Goal: Find specific page/section: Find specific page/section

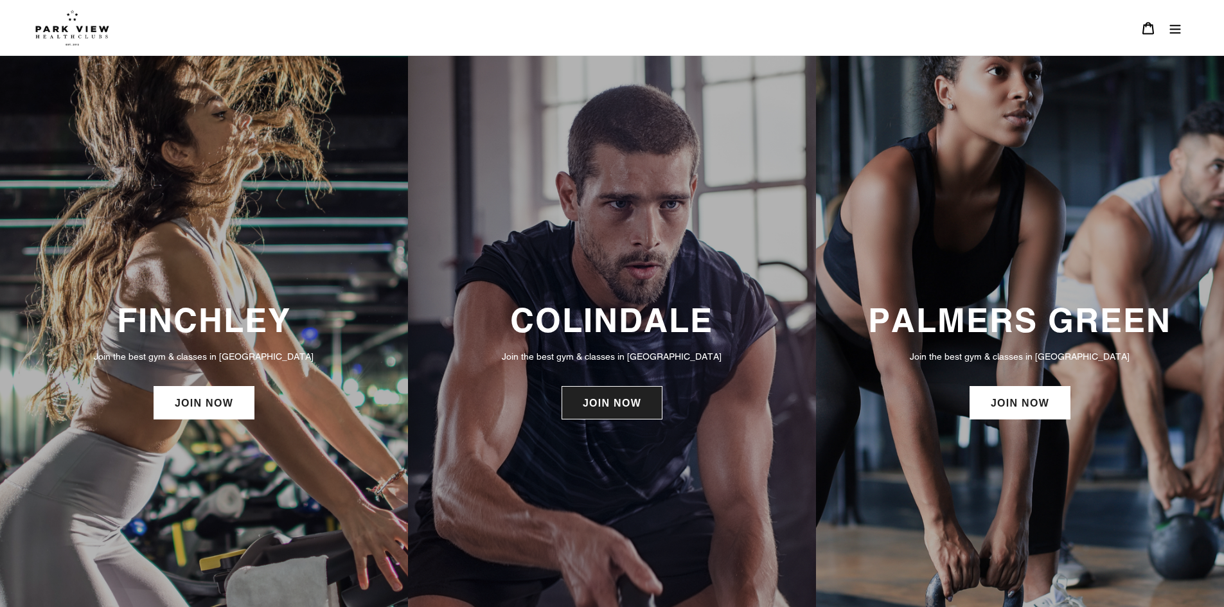
click at [615, 407] on link "JOIN NOW" at bounding box center [611, 402] width 101 height 33
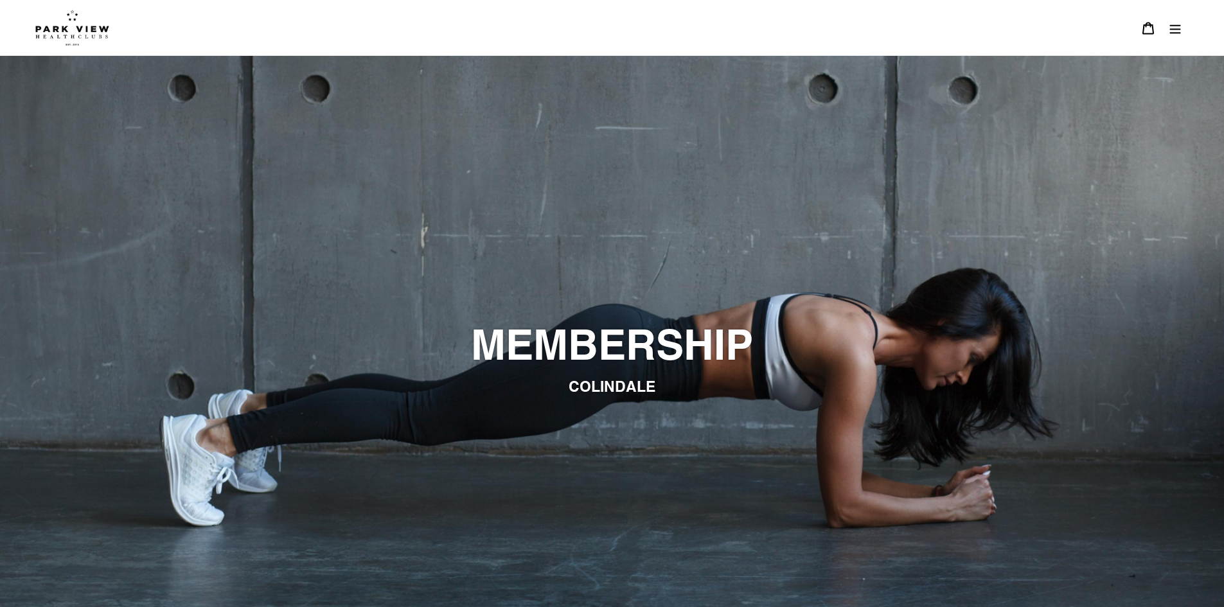
click at [1176, 23] on icon "Menu" at bounding box center [1175, 28] width 13 height 13
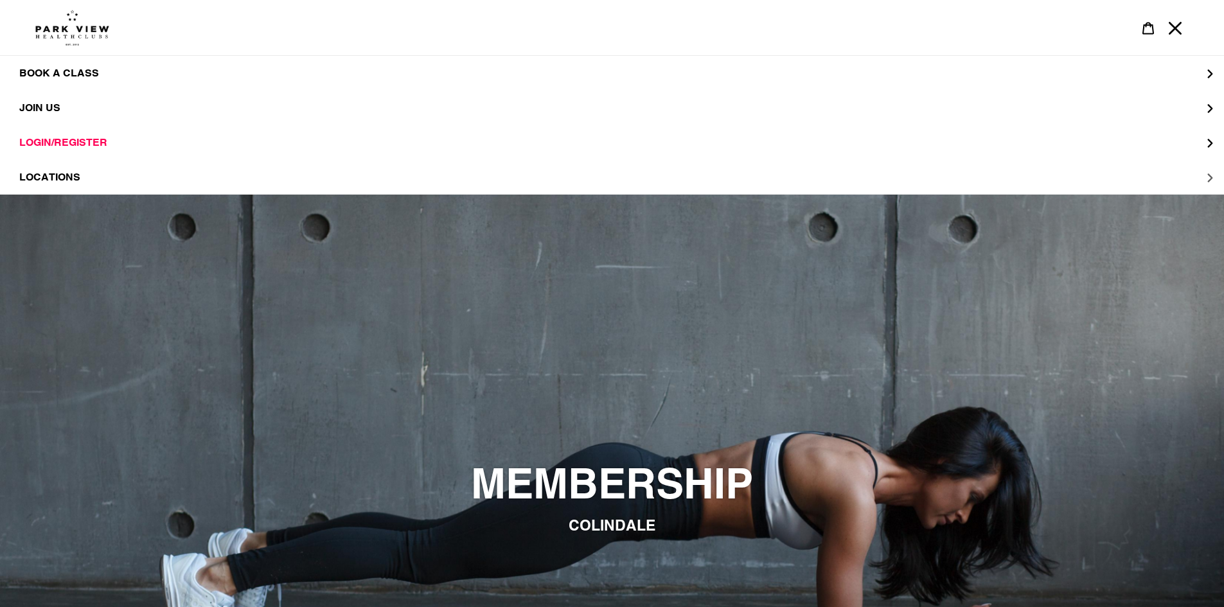
click at [79, 175] on span "LOCATIONS" at bounding box center [49, 177] width 61 height 13
click at [88, 109] on span "Colindale" at bounding box center [75, 108] width 61 height 13
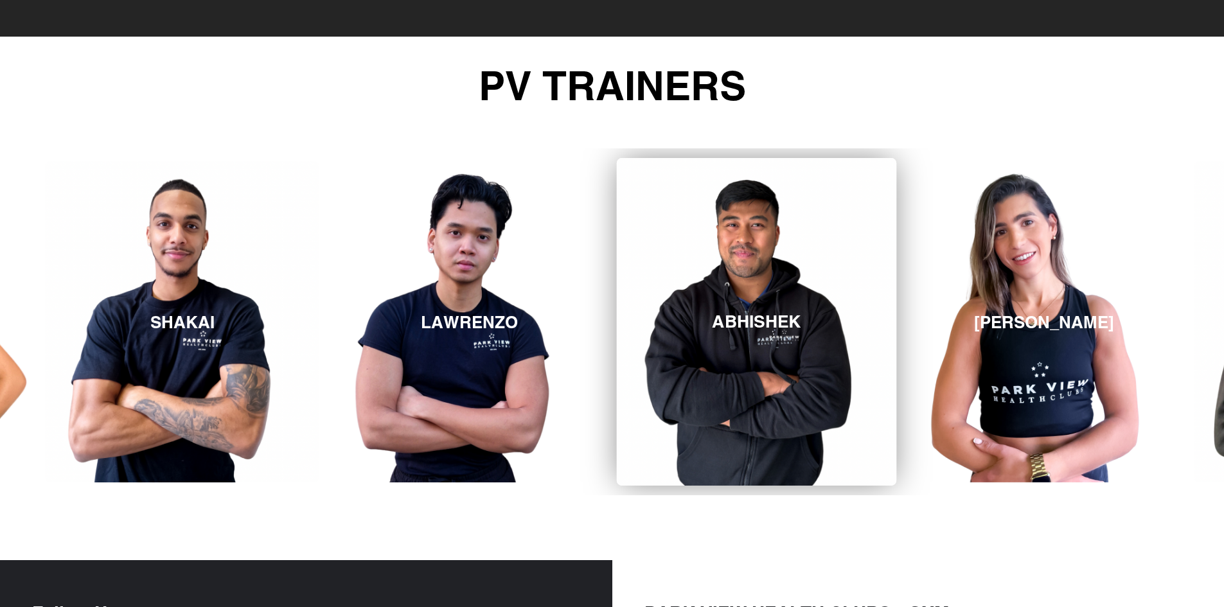
scroll to position [2387, 0]
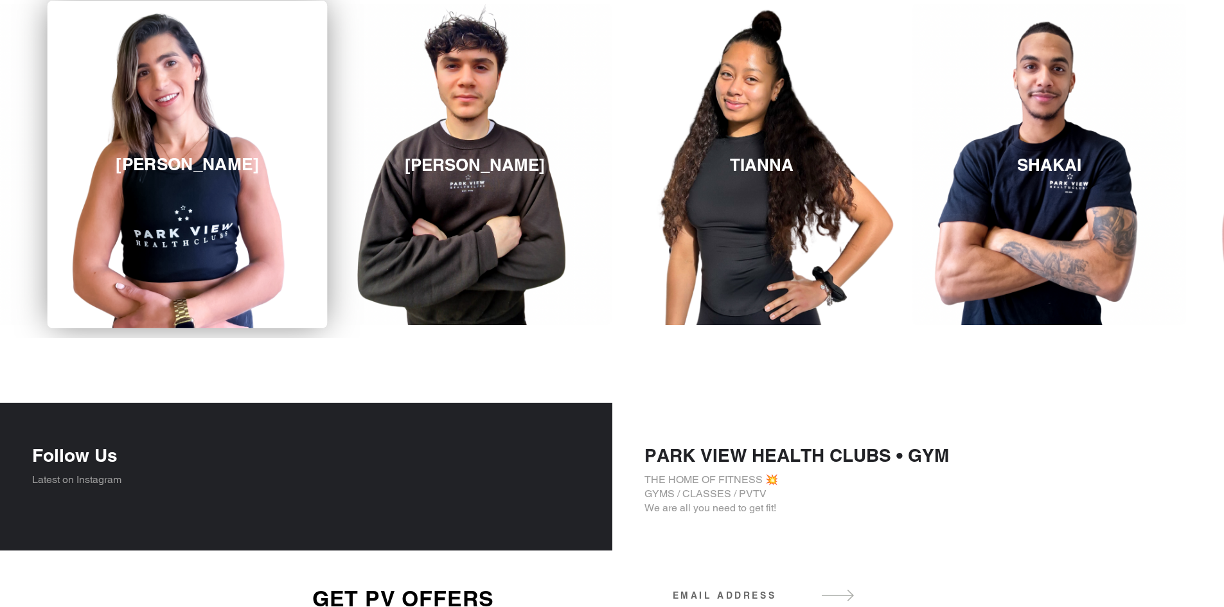
drag, startPoint x: 1012, startPoint y: 157, endPoint x: 155, endPoint y: 178, distance: 856.6
click at [155, 178] on link "REBECCA" at bounding box center [188, 165] width 280 height 328
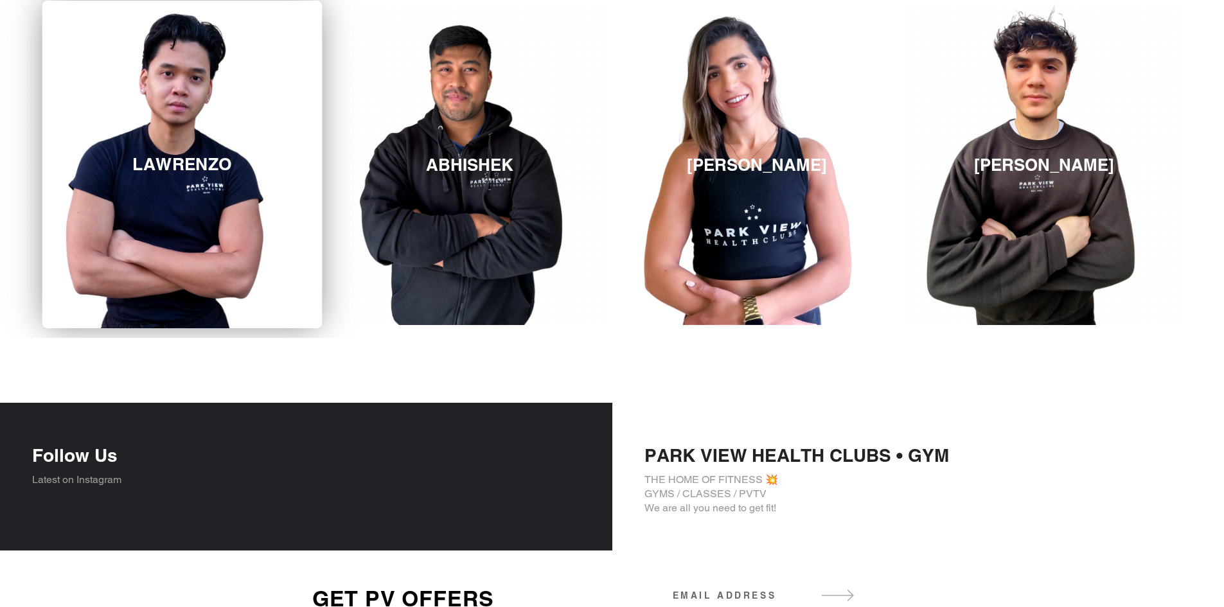
drag, startPoint x: 735, startPoint y: 162, endPoint x: 337, endPoint y: 156, distance: 397.7
click at [231, 179] on div "ABHISHEK REBECCA MICHAEL TIANNA SHAKAI LAWRENZO ABHISHEK REBECCA MICHAEL" at bounding box center [1044, 164] width 4882 height 347
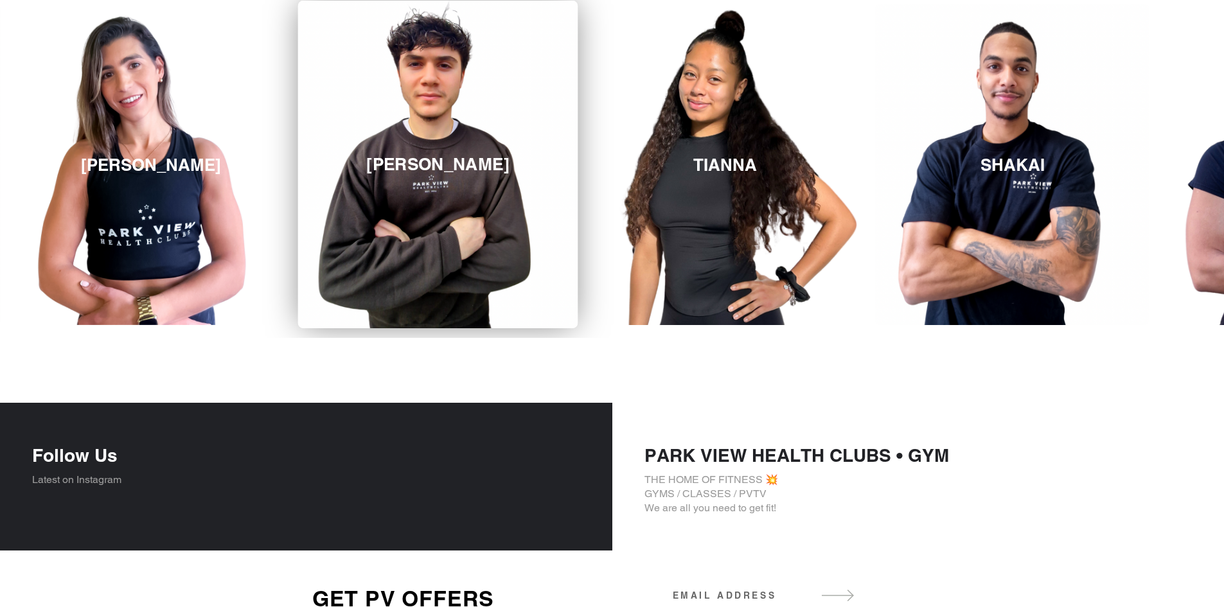
drag, startPoint x: 923, startPoint y: 136, endPoint x: 314, endPoint y: 89, distance: 610.8
click at [314, 89] on link "MICHAEL" at bounding box center [438, 165] width 280 height 328
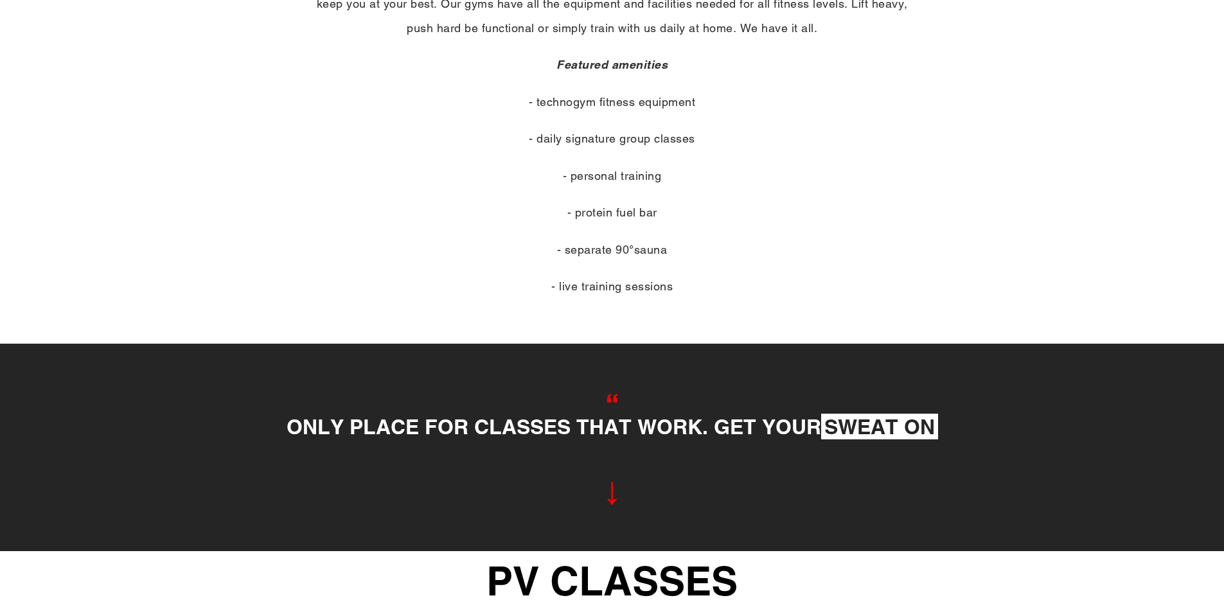
scroll to position [588, 0]
